Goal: Submit feedback/report problem

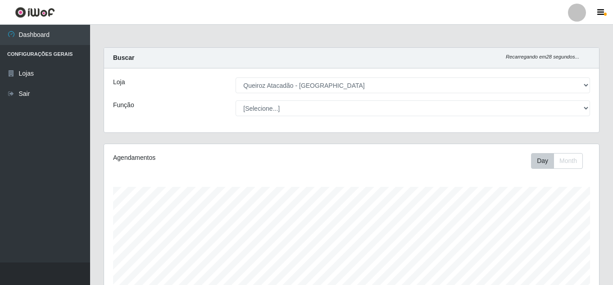
select select "225"
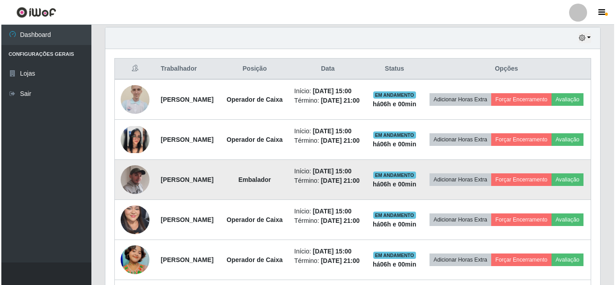
scroll to position [360, 0]
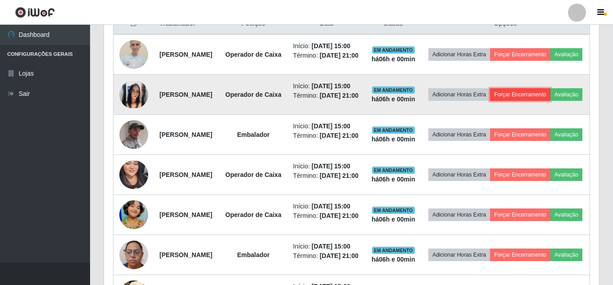
click at [550, 101] on button "Forçar Encerramento" at bounding box center [520, 94] width 60 height 13
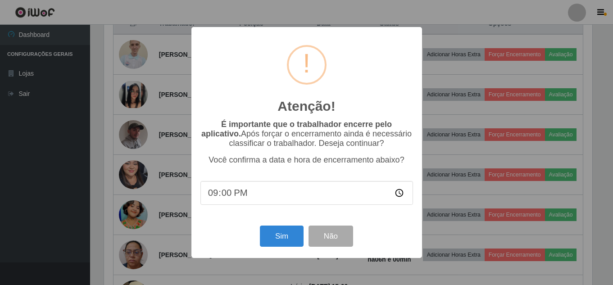
scroll to position [187, 490]
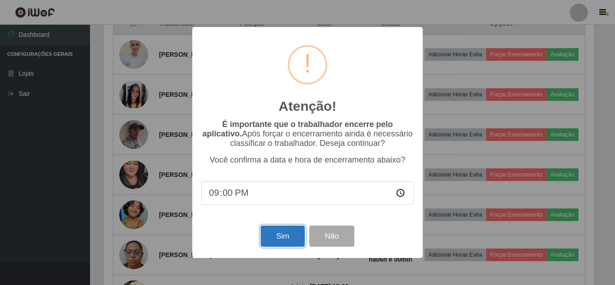
click at [287, 240] on button "Sim" at bounding box center [283, 236] width 44 height 21
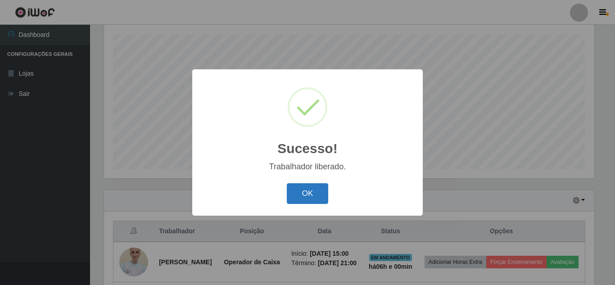
click at [316, 198] on button "OK" at bounding box center [308, 193] width 42 height 21
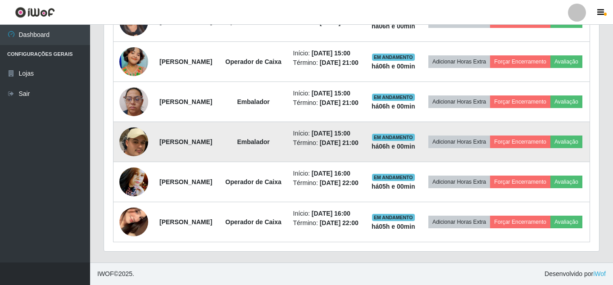
scroll to position [558, 0]
click at [550, 140] on button "Forçar Encerramento" at bounding box center [520, 141] width 60 height 13
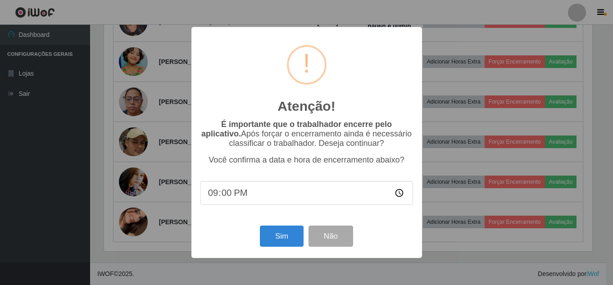
scroll to position [187, 490]
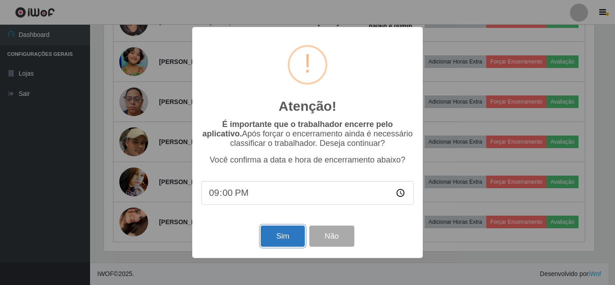
click at [277, 229] on button "Sim" at bounding box center [283, 236] width 44 height 21
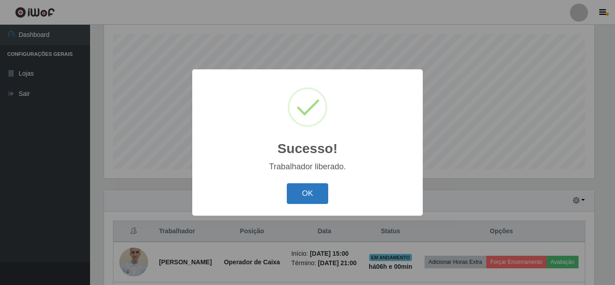
click at [314, 193] on button "OK" at bounding box center [308, 193] width 42 height 21
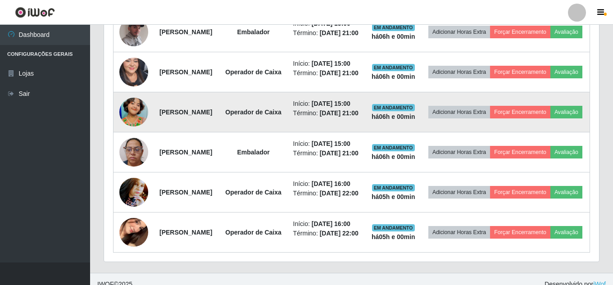
scroll to position [468, 0]
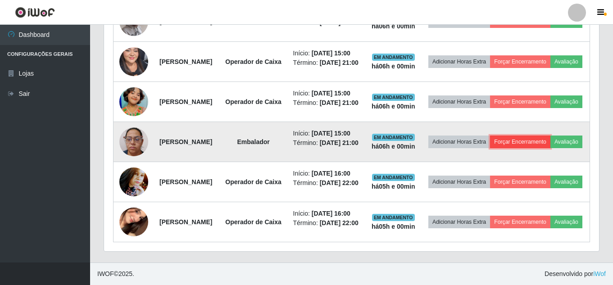
click at [546, 148] on button "Forçar Encerramento" at bounding box center [520, 141] width 60 height 13
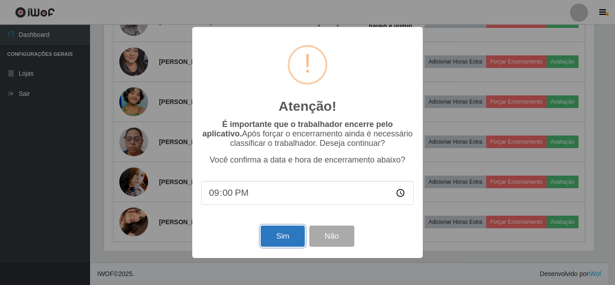
click at [281, 238] on button "Sim" at bounding box center [283, 236] width 44 height 21
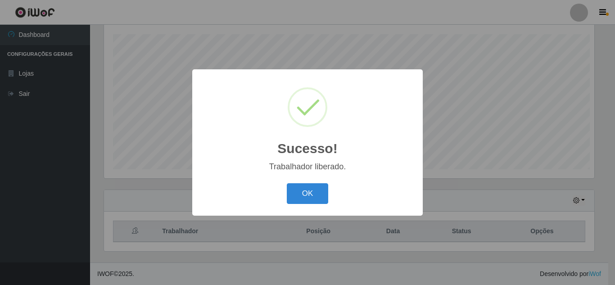
scroll to position [0, 0]
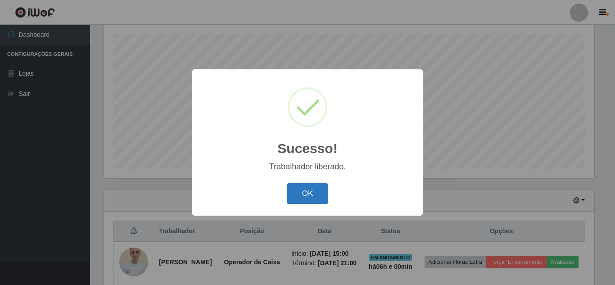
click at [324, 199] on button "OK" at bounding box center [308, 193] width 42 height 21
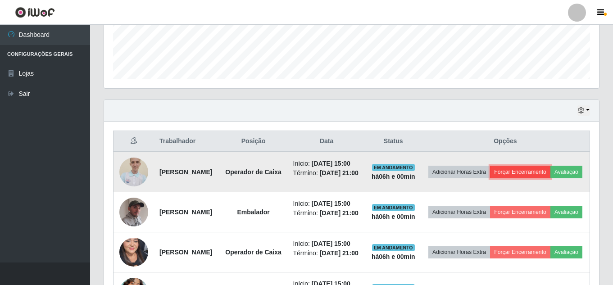
click at [550, 174] on button "Forçar Encerramento" at bounding box center [520, 172] width 60 height 13
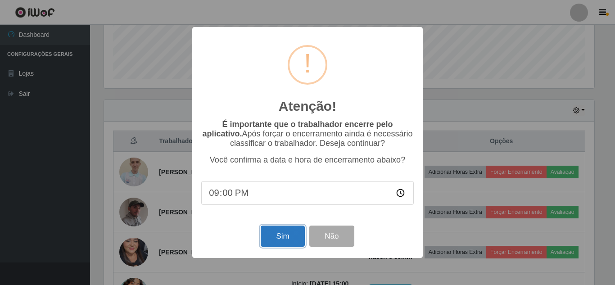
click at [276, 232] on button "Sim" at bounding box center [283, 236] width 44 height 21
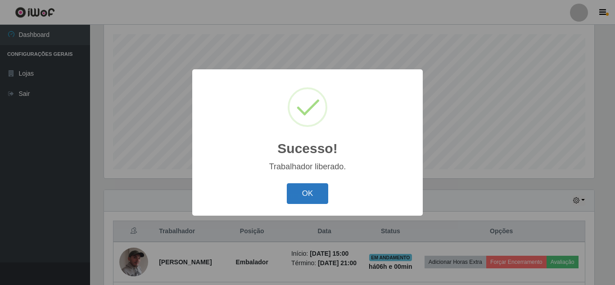
click at [297, 199] on button "OK" at bounding box center [308, 193] width 42 height 21
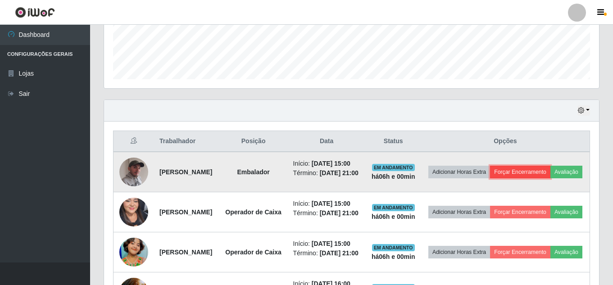
click at [546, 170] on button "Forçar Encerramento" at bounding box center [520, 172] width 60 height 13
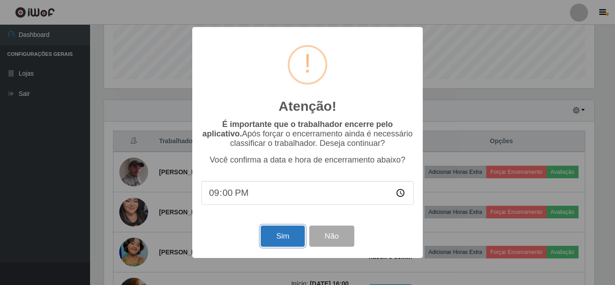
click at [290, 238] on button "Sim" at bounding box center [283, 236] width 44 height 21
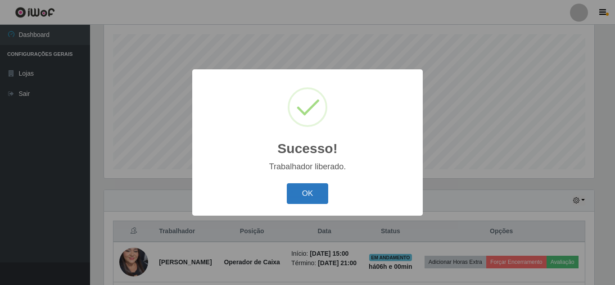
click at [309, 197] on button "OK" at bounding box center [308, 193] width 42 height 21
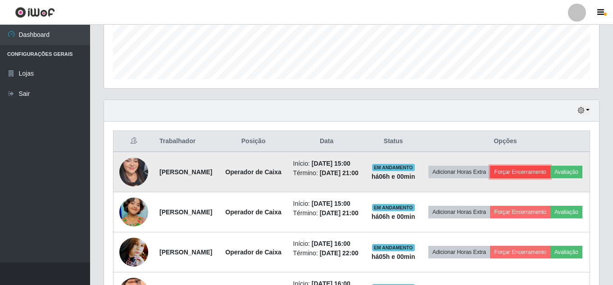
click at [550, 177] on button "Forçar Encerramento" at bounding box center [520, 172] width 60 height 13
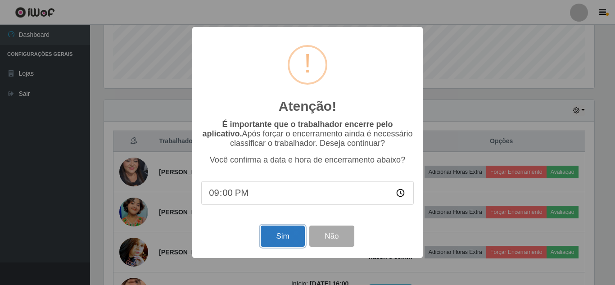
click at [300, 238] on button "Sim" at bounding box center [283, 236] width 44 height 21
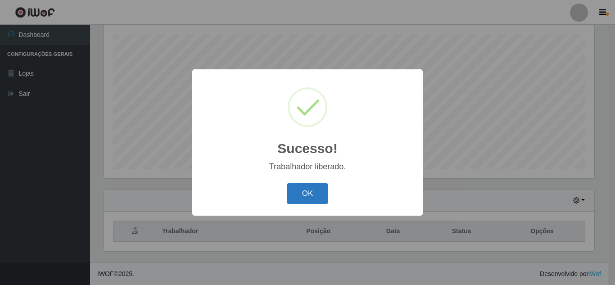
click at [288, 201] on button "OK" at bounding box center [308, 193] width 42 height 21
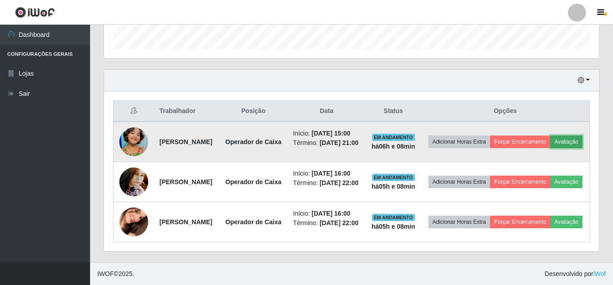
click at [550, 135] on button "Avaliação" at bounding box center [566, 141] width 32 height 13
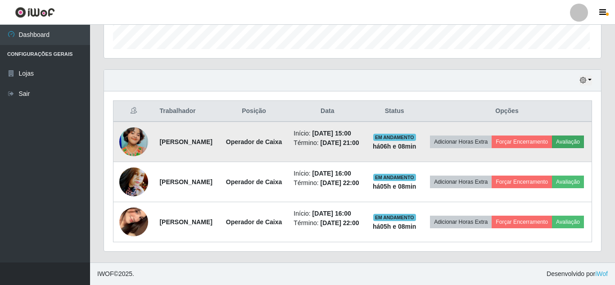
scroll to position [187, 490]
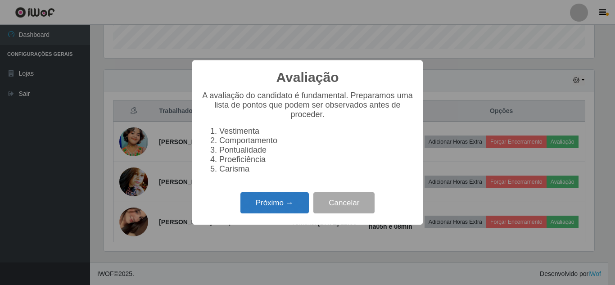
click at [279, 213] on button "Próximo →" at bounding box center [274, 202] width 68 height 21
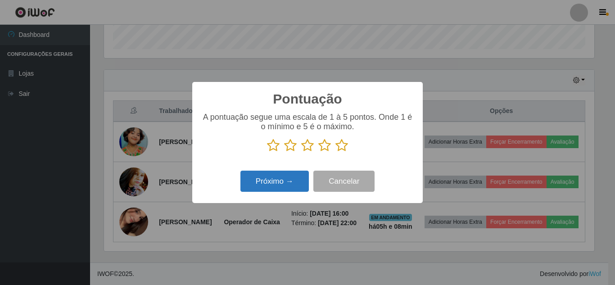
drag, startPoint x: 342, startPoint y: 149, endPoint x: 261, endPoint y: 173, distance: 85.0
click at [340, 149] on icon at bounding box center [341, 146] width 13 height 14
click at [335, 152] on input "radio" at bounding box center [335, 152] width 0 height 0
click at [274, 185] on button "Próximo →" at bounding box center [274, 181] width 68 height 21
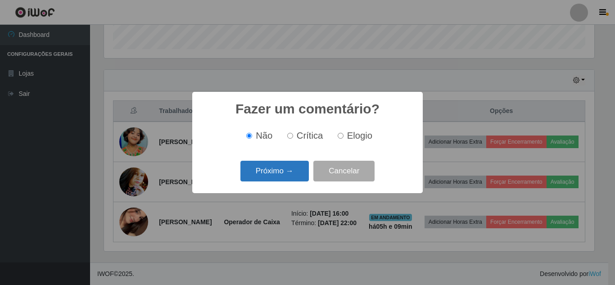
click at [289, 176] on button "Próximo →" at bounding box center [274, 171] width 68 height 21
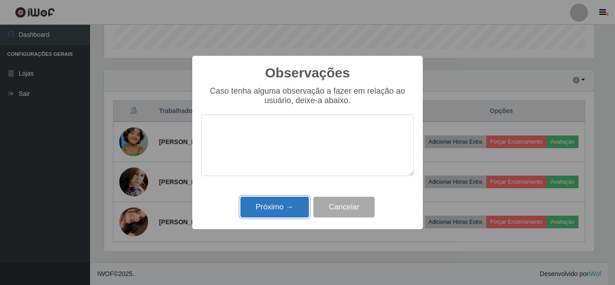
click at [266, 210] on button "Próximo →" at bounding box center [274, 207] width 68 height 21
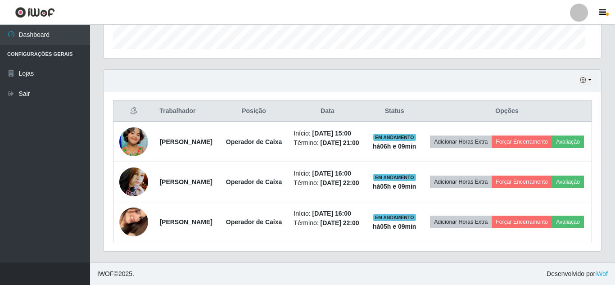
scroll to position [187, 495]
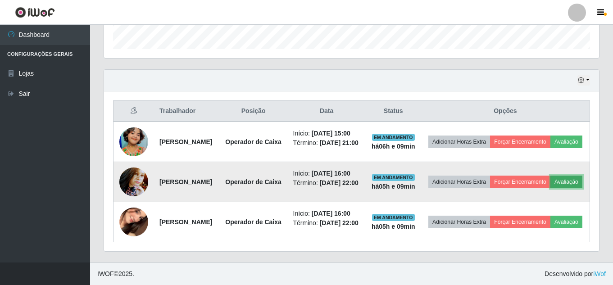
click at [550, 176] on button "Avaliação" at bounding box center [566, 182] width 32 height 13
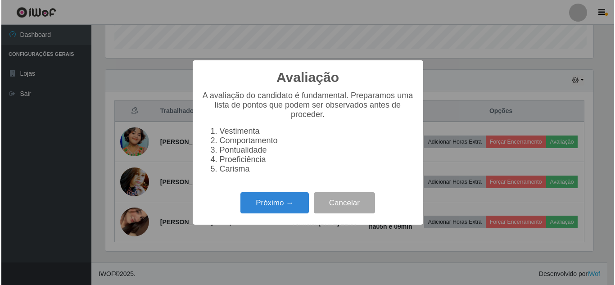
scroll to position [187, 490]
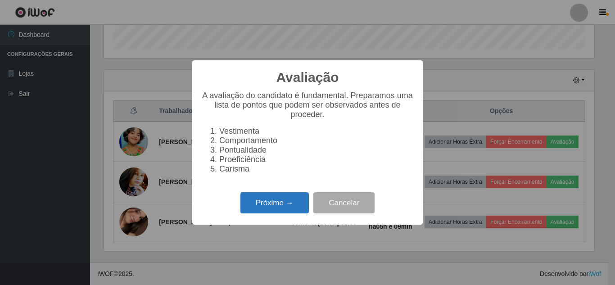
click at [277, 213] on button "Próximo →" at bounding box center [274, 202] width 68 height 21
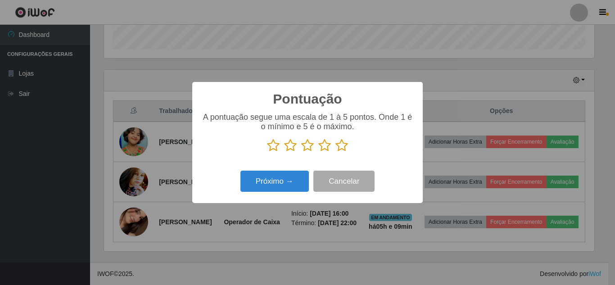
click at [346, 144] on icon at bounding box center [341, 146] width 13 height 14
click at [335, 152] on input "radio" at bounding box center [335, 152] width 0 height 0
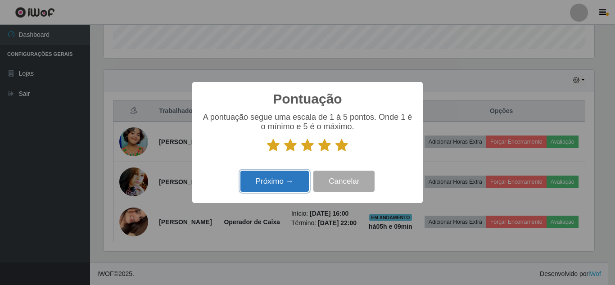
click at [285, 183] on button "Próximo →" at bounding box center [274, 181] width 68 height 21
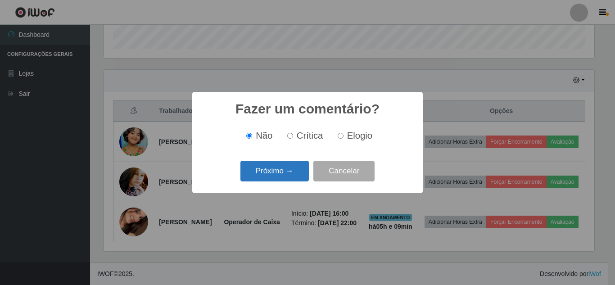
click at [286, 176] on button "Próximo →" at bounding box center [274, 171] width 68 height 21
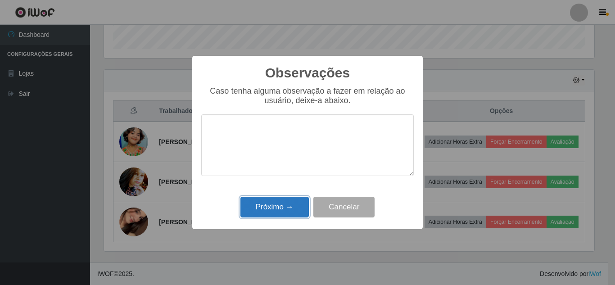
click at [279, 206] on button "Próximo →" at bounding box center [274, 207] width 68 height 21
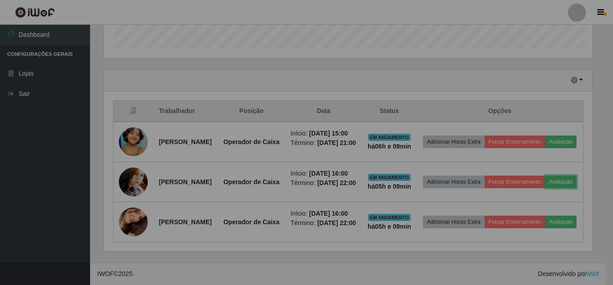
scroll to position [187, 495]
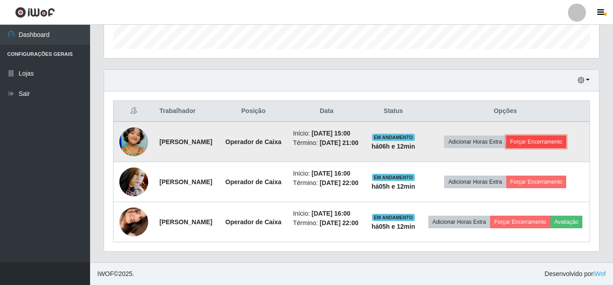
click at [545, 135] on button "Forçar Encerramento" at bounding box center [536, 141] width 60 height 13
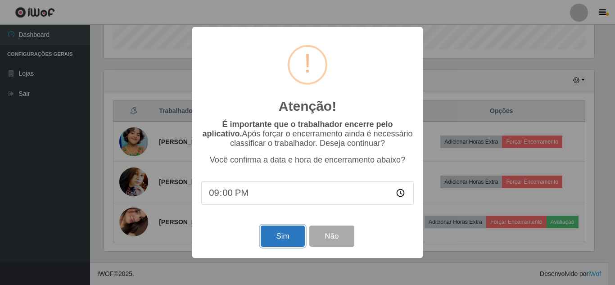
click at [294, 236] on button "Sim" at bounding box center [283, 236] width 44 height 21
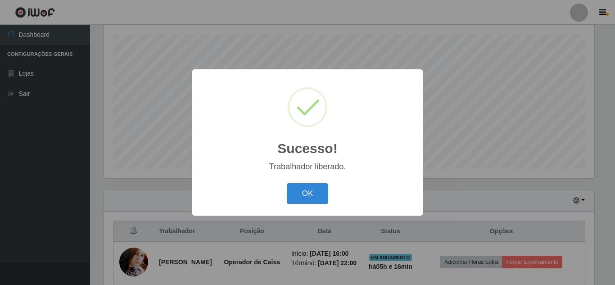
click at [287, 183] on button "OK" at bounding box center [308, 193] width 42 height 21
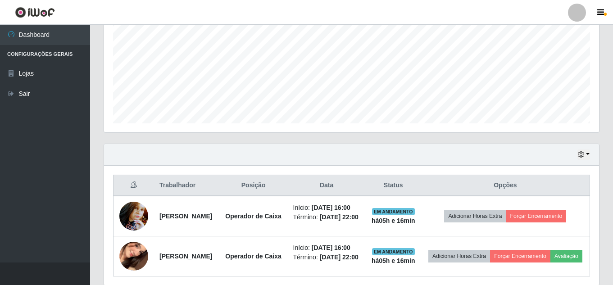
scroll to position [265, 0]
